Goal: Navigation & Orientation: Find specific page/section

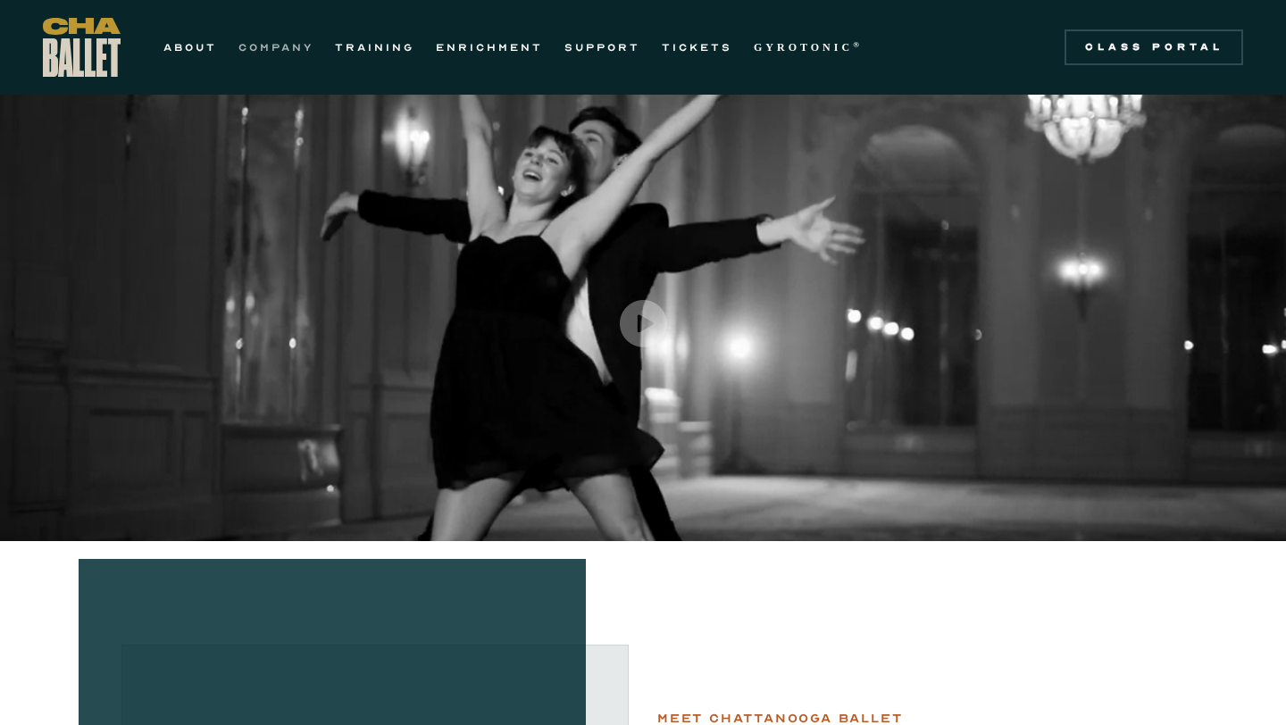
click at [275, 54] on link "COMPANY" at bounding box center [275, 47] width 75 height 21
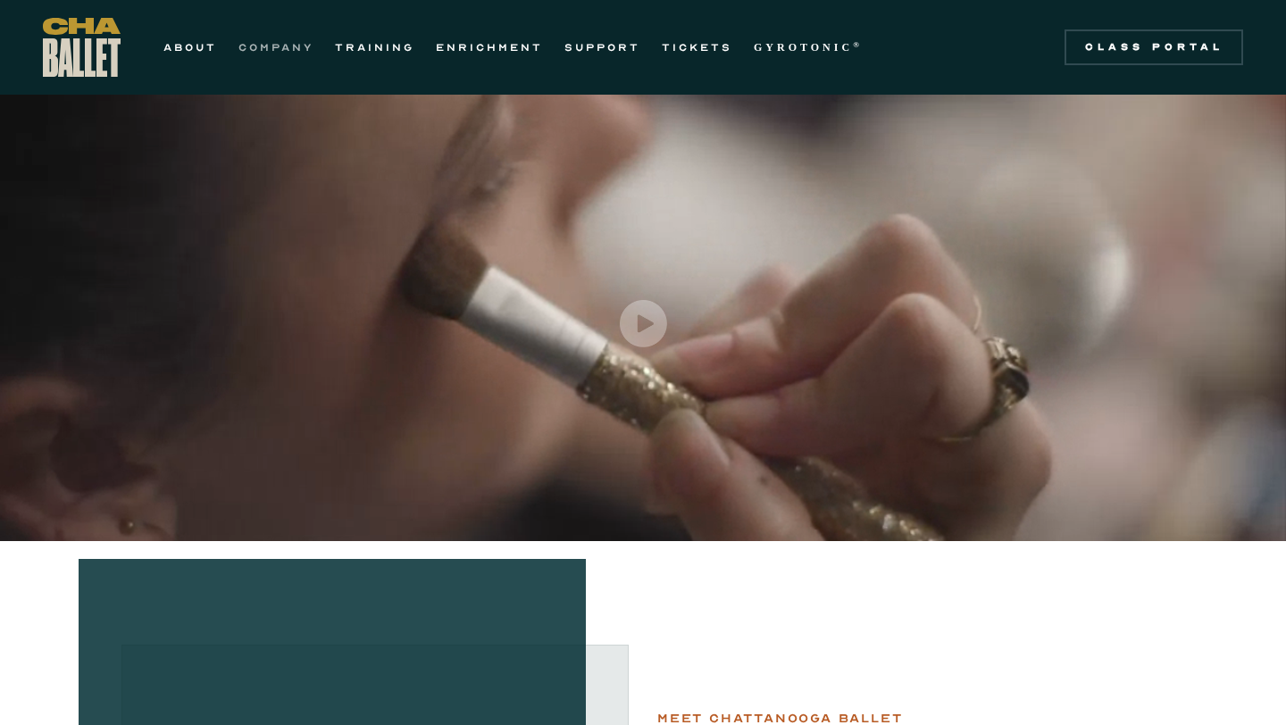
click at [271, 41] on link "COMPANY" at bounding box center [275, 47] width 75 height 21
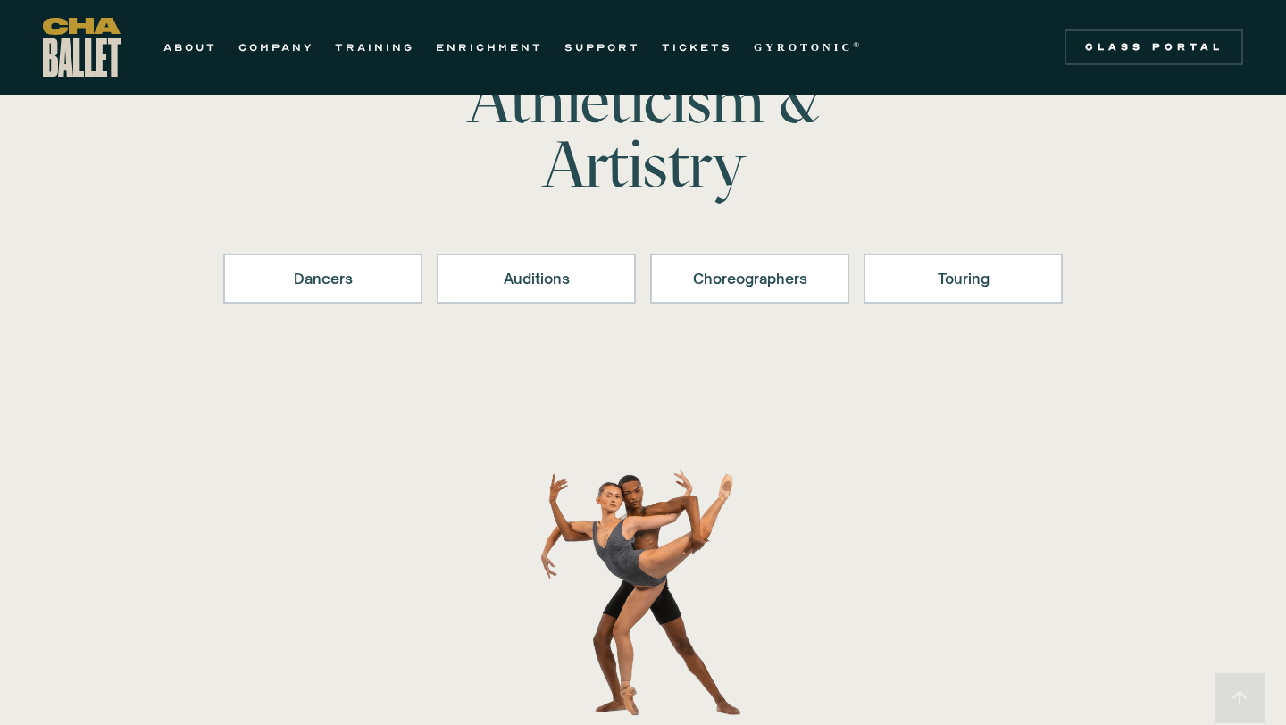
scroll to position [128, 0]
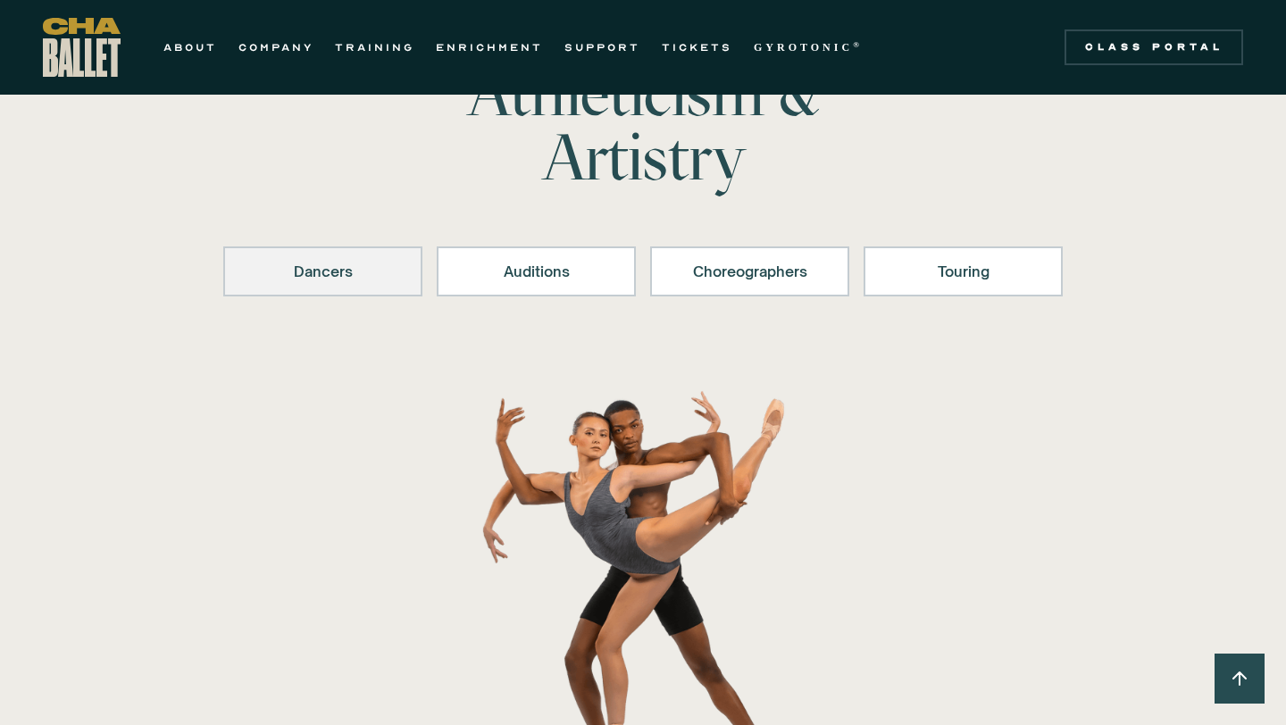
click at [350, 277] on div "Dancers" at bounding box center [323, 271] width 153 height 21
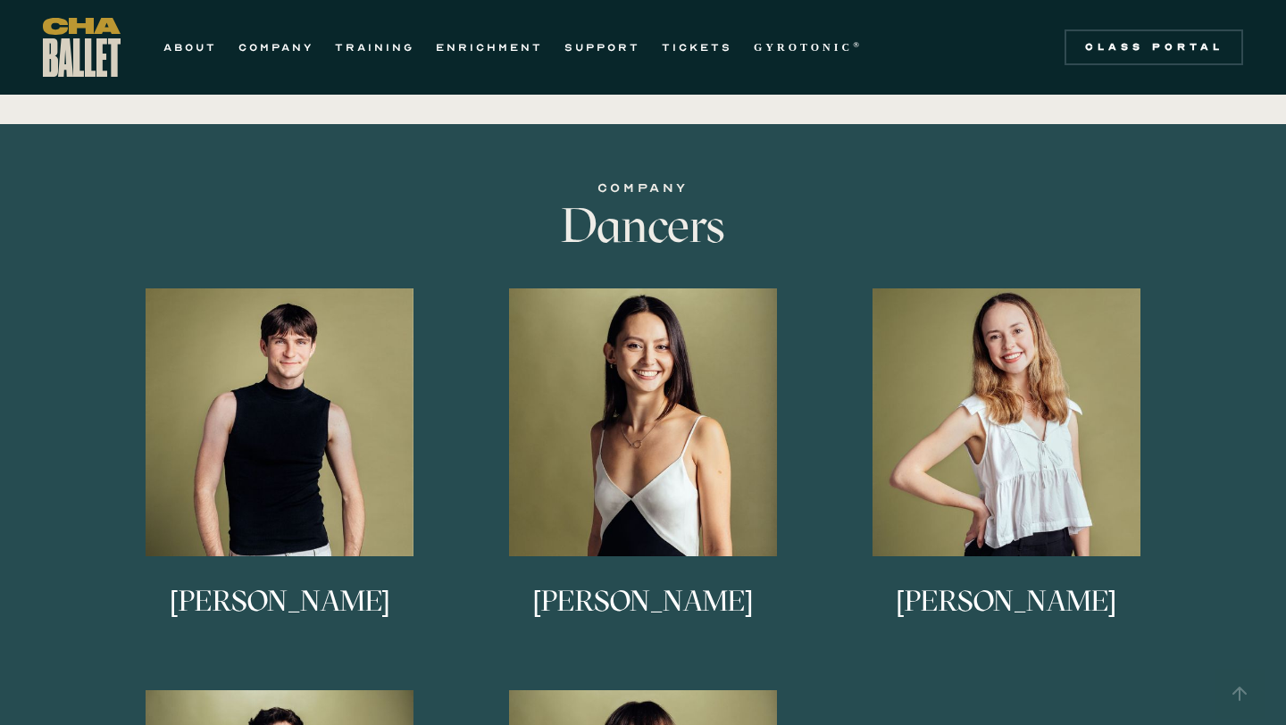
scroll to position [700, 0]
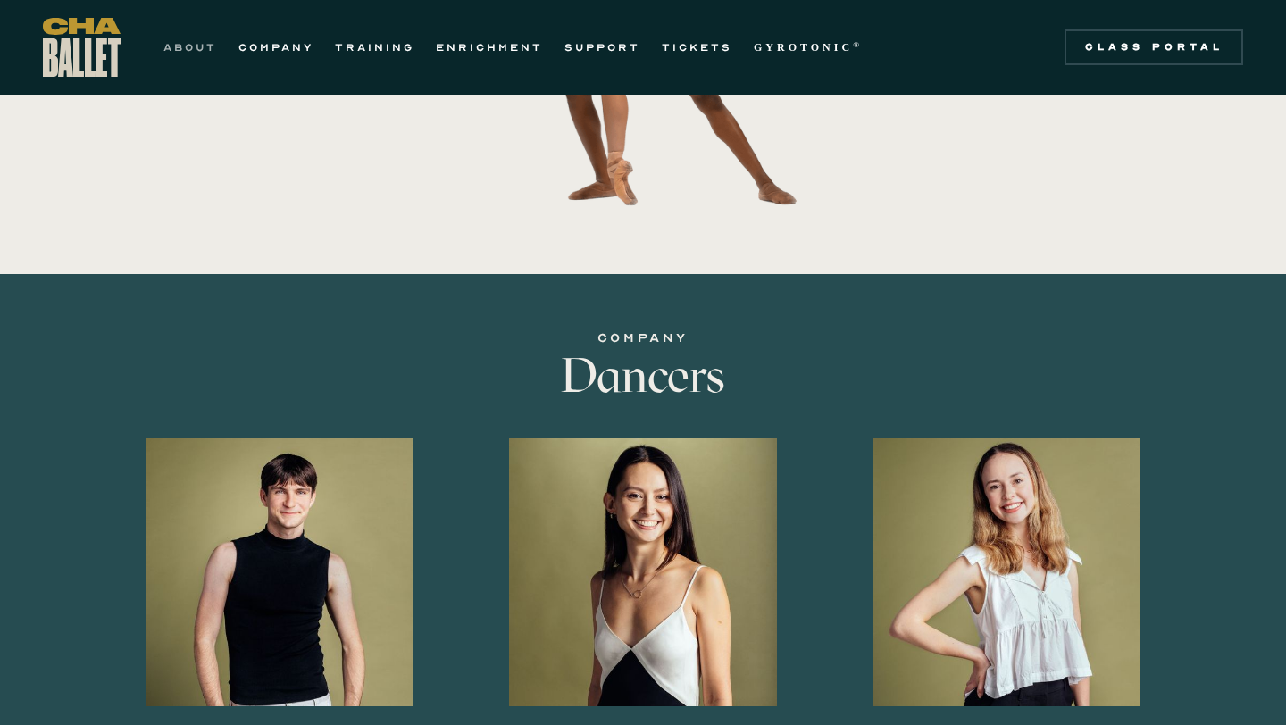
click at [213, 54] on link "ABOUT" at bounding box center [190, 47] width 54 height 21
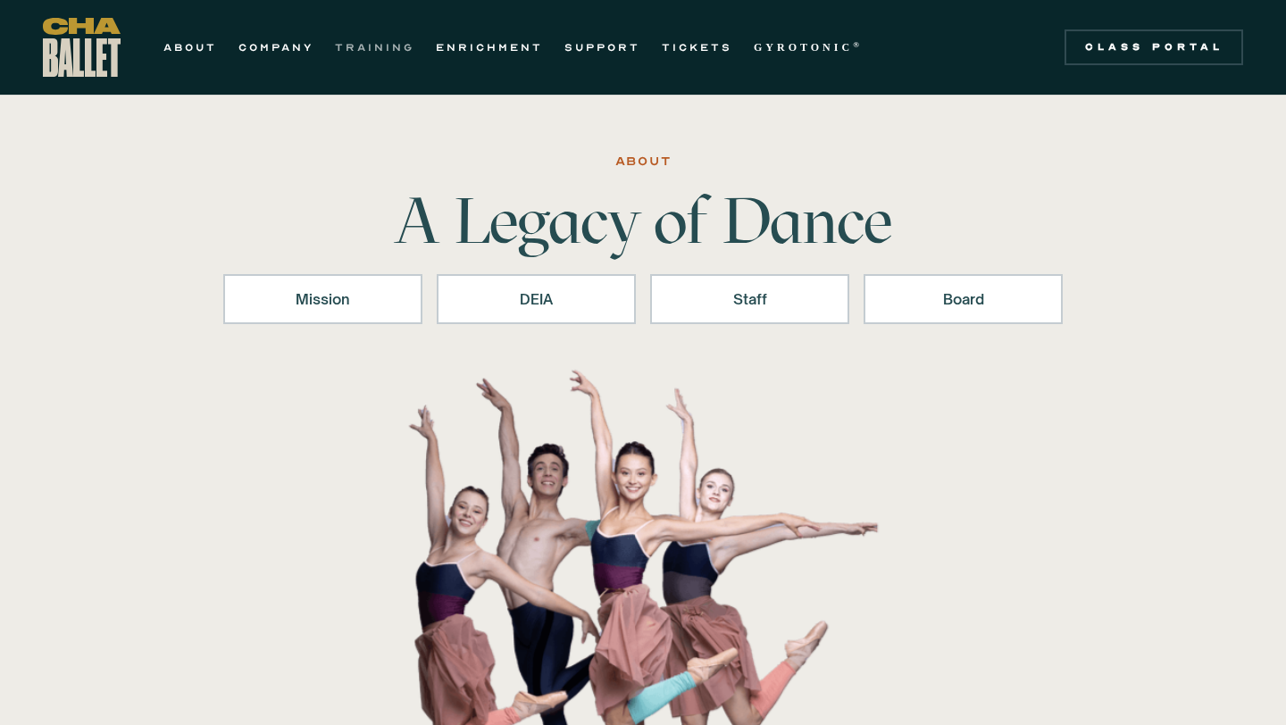
click at [374, 43] on link "TRAINING" at bounding box center [374, 47] width 79 height 21
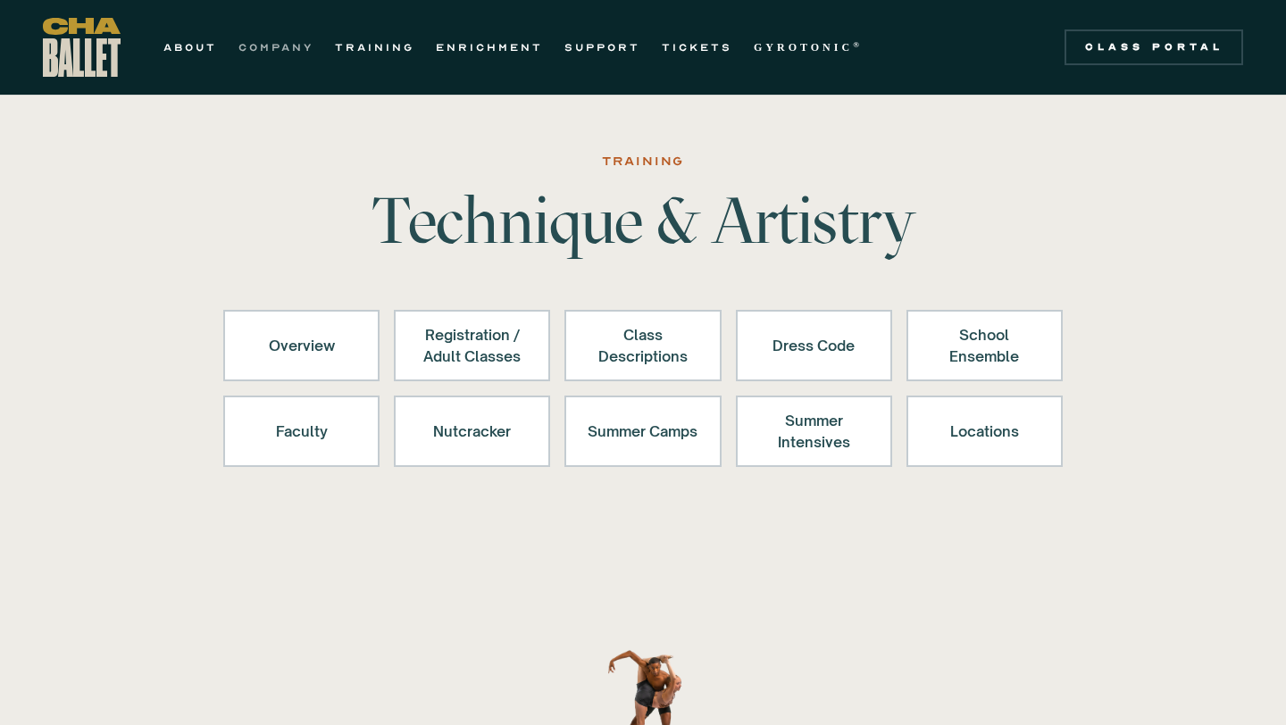
click at [271, 43] on link "COMPANY" at bounding box center [275, 47] width 75 height 21
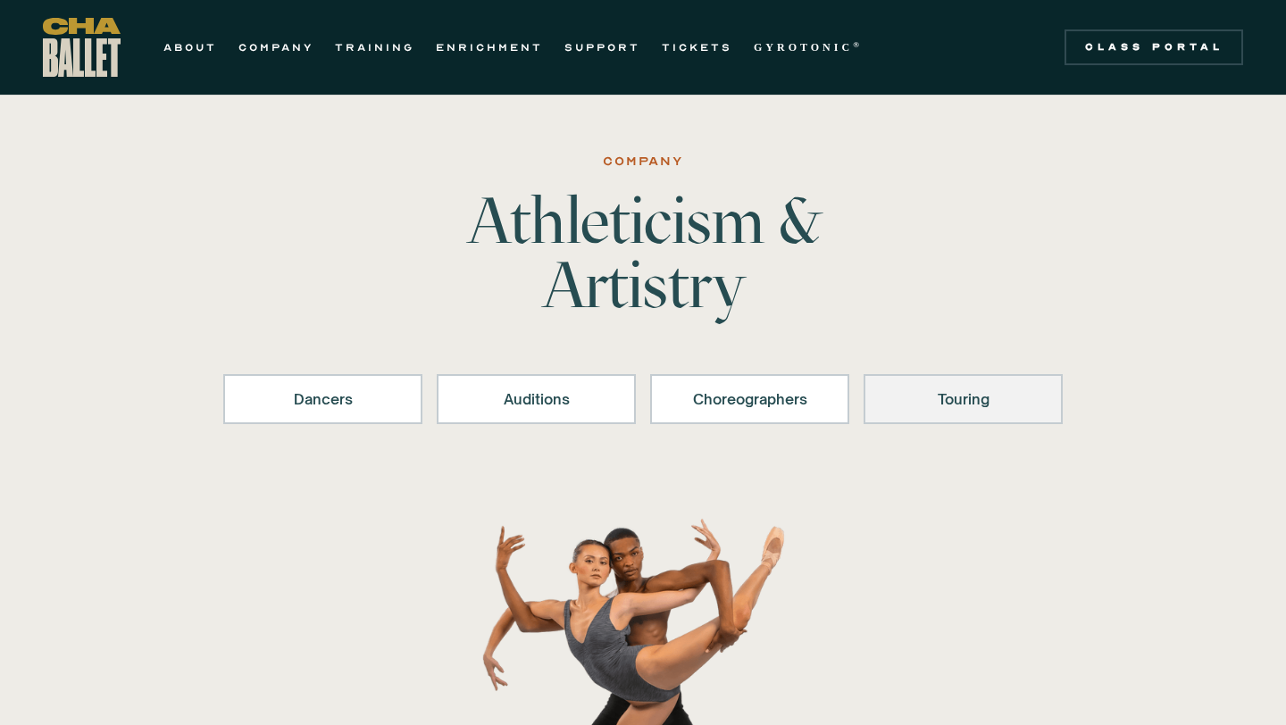
click at [970, 405] on div "Touring" at bounding box center [963, 399] width 153 height 21
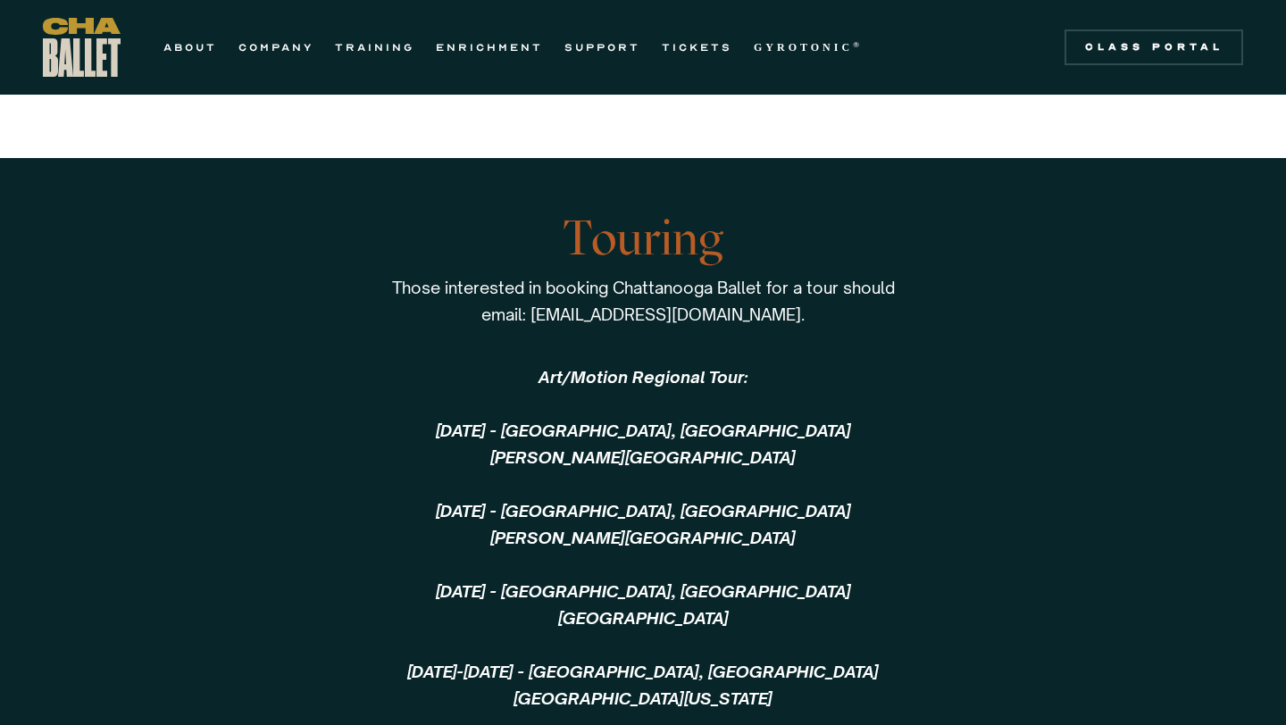
scroll to position [3686, 0]
